Goal: Task Accomplishment & Management: Manage account settings

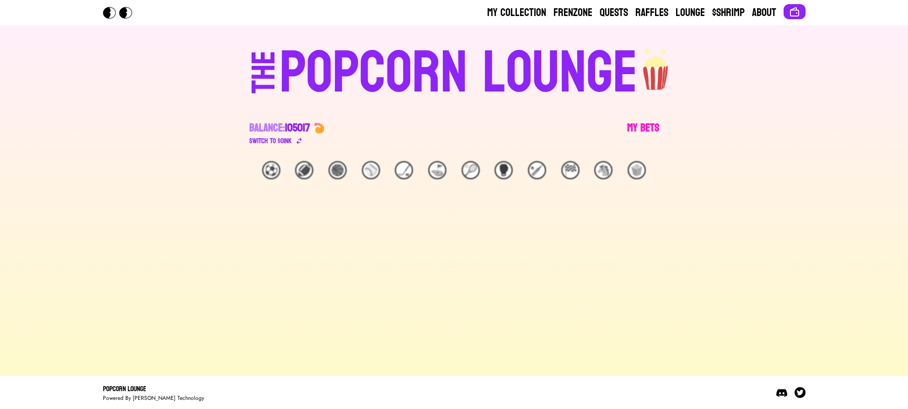
click at [635, 127] on link "My Bets" at bounding box center [643, 134] width 32 height 26
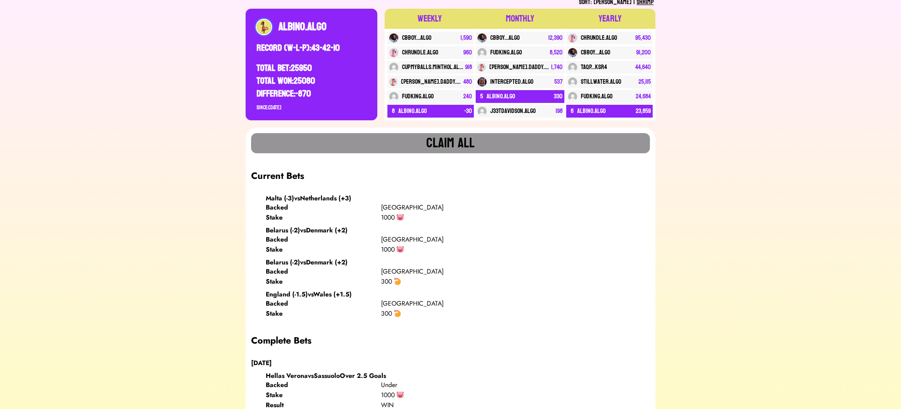
scroll to position [165, 0]
drag, startPoint x: 414, startPoint y: 287, endPoint x: 319, endPoint y: 250, distance: 102.5
click at [319, 250] on div "Malta (-3) vs [GEOGRAPHIC_DATA] (+3) Backed [GEOGRAPHIC_DATA] Stake 1000 [GEOGR…" at bounding box center [450, 256] width 399 height 124
click at [441, 261] on div "Belarus (-2) vs Denmark (+2)" at bounding box center [458, 262] width 384 height 9
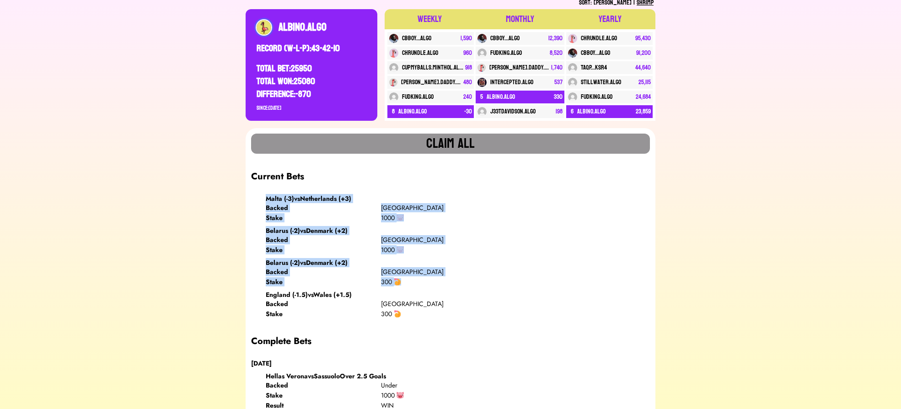
drag, startPoint x: 418, startPoint y: 285, endPoint x: 259, endPoint y: 198, distance: 180.5
click at [259, 198] on div "Malta (-3) vs [GEOGRAPHIC_DATA] (+3) Backed [GEOGRAPHIC_DATA] Stake 1000 [GEOGR…" at bounding box center [450, 256] width 399 height 124
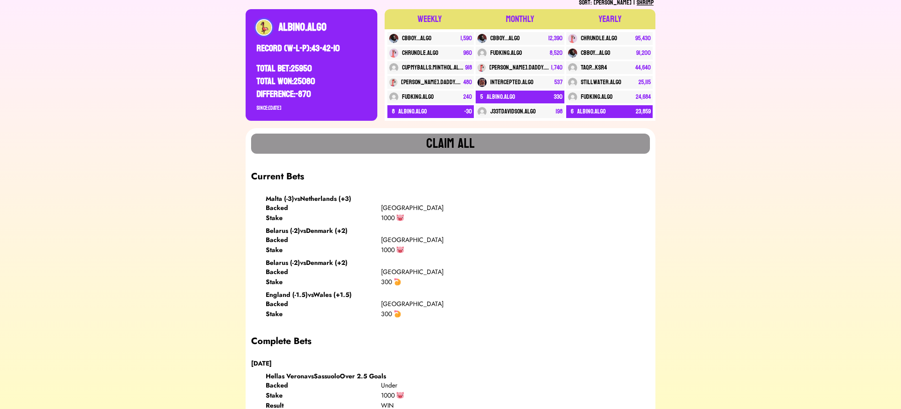
click at [418, 281] on div "300" at bounding box center [438, 281] width 115 height 9
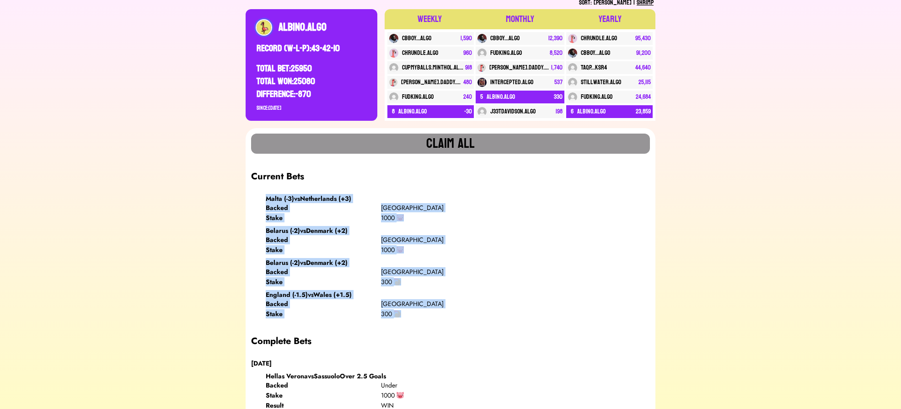
drag, startPoint x: 424, startPoint y: 324, endPoint x: 210, endPoint y: 186, distance: 255.1
click at [376, 245] on div "Backed Denmark Stake 1000" at bounding box center [381, 244] width 231 height 19
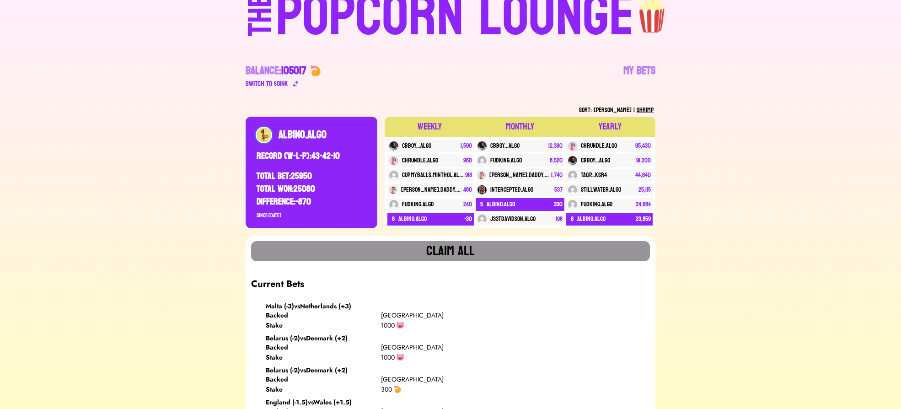
scroll to position [0, 0]
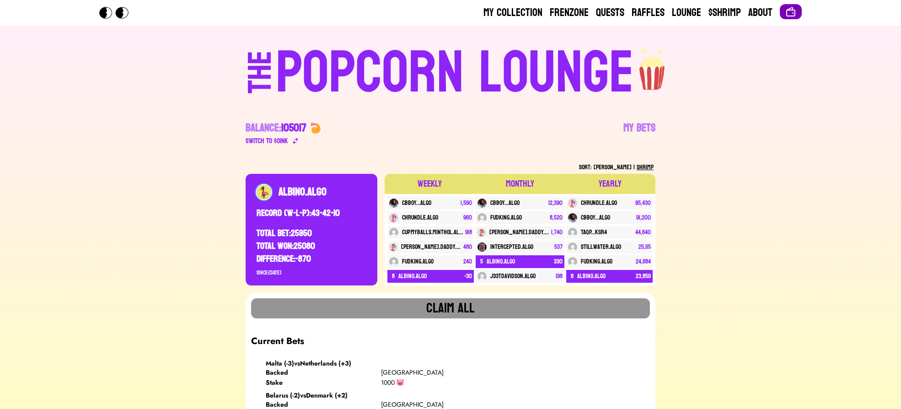
click at [788, 14] on img at bounding box center [790, 11] width 11 height 11
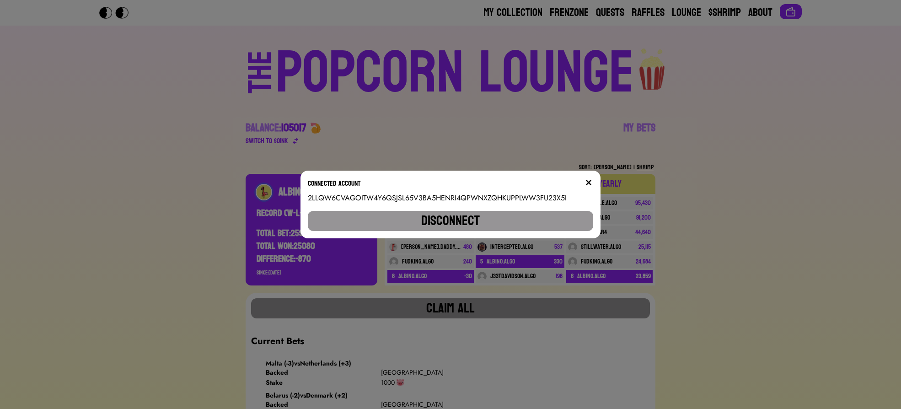
click at [494, 215] on button "Disconnect" at bounding box center [451, 221] width 286 height 20
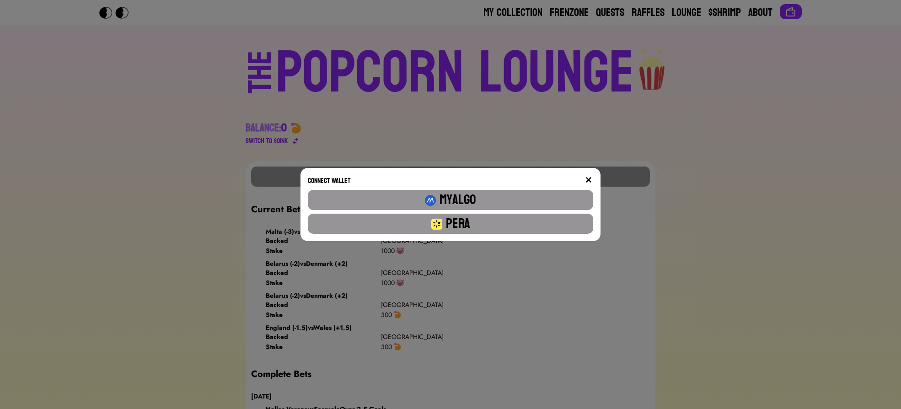
click at [494, 215] on button "Pera" at bounding box center [451, 224] width 286 height 20
